Goal: Navigation & Orientation: Go to known website

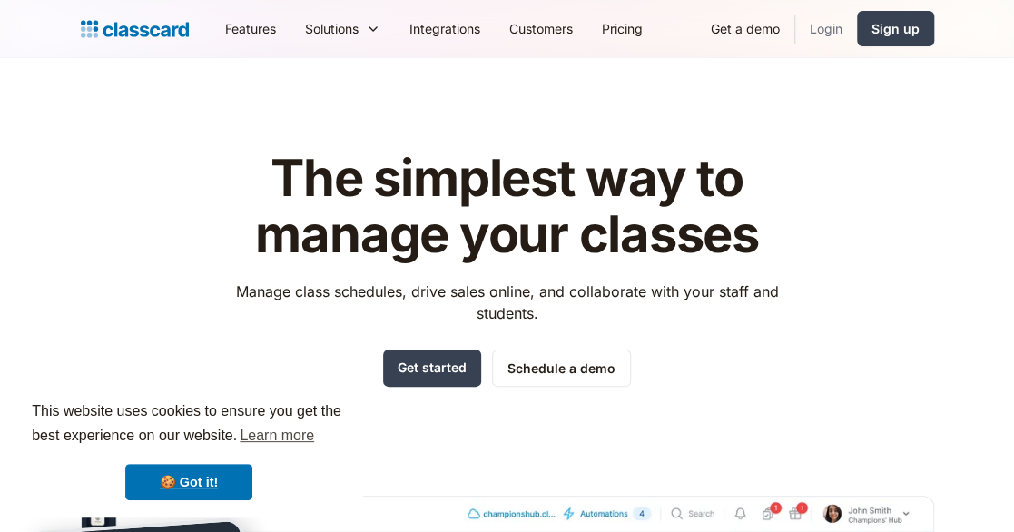
click at [839, 20] on link "Login" at bounding box center [826, 28] width 62 height 41
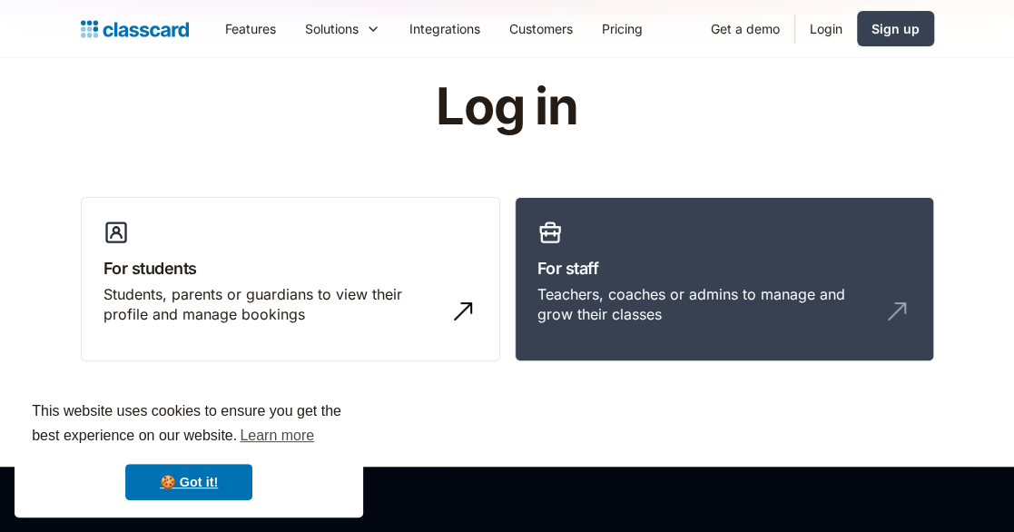
scroll to position [87, 0]
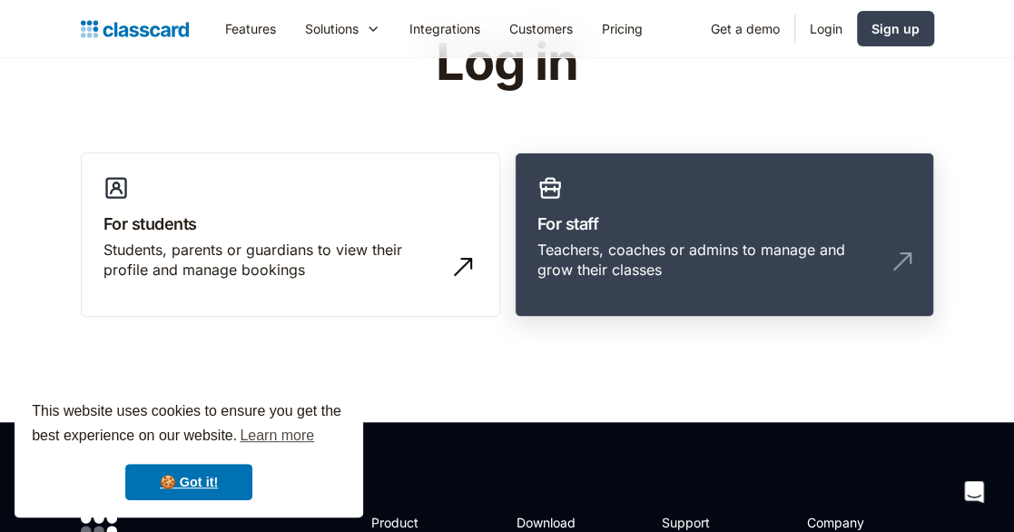
click at [884, 266] on div "Teachers, coaches or admins to manage and grow their classes" at bounding box center [724, 267] width 374 height 55
